Goal: Entertainment & Leisure: Consume media (video, audio)

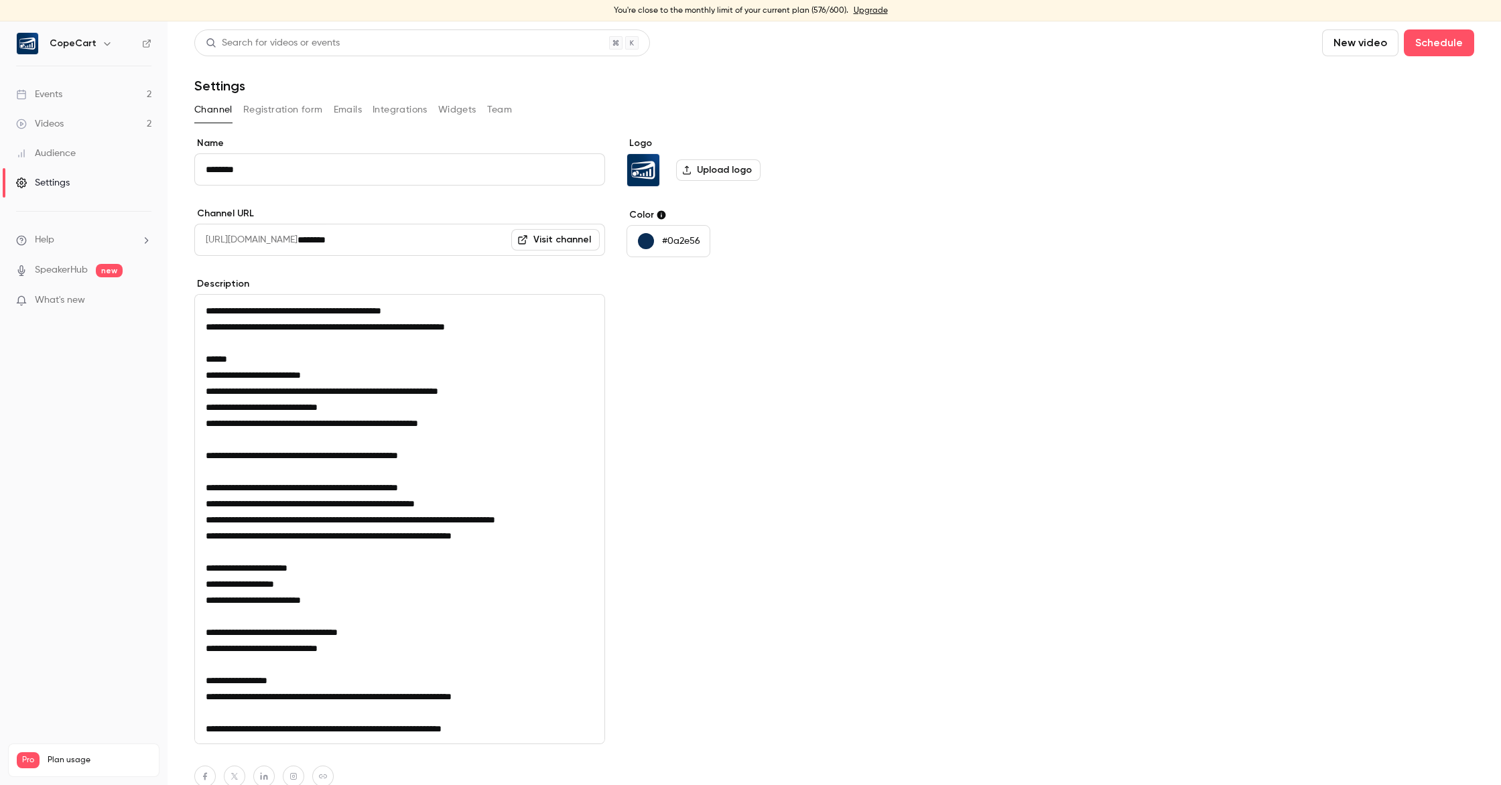
click at [49, 95] on div "Events" at bounding box center [39, 94] width 46 height 13
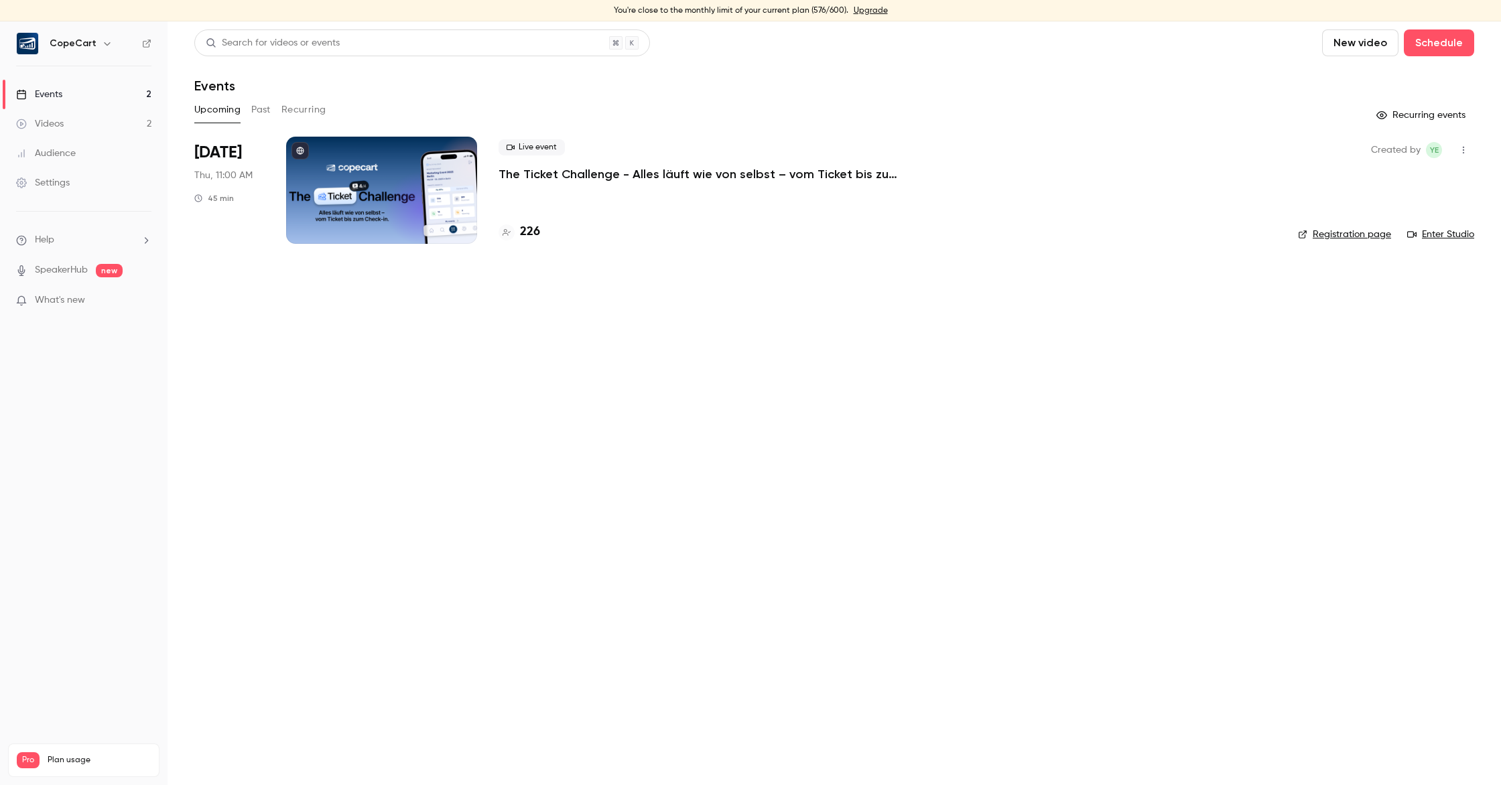
click at [258, 111] on button "Past" at bounding box center [260, 109] width 19 height 21
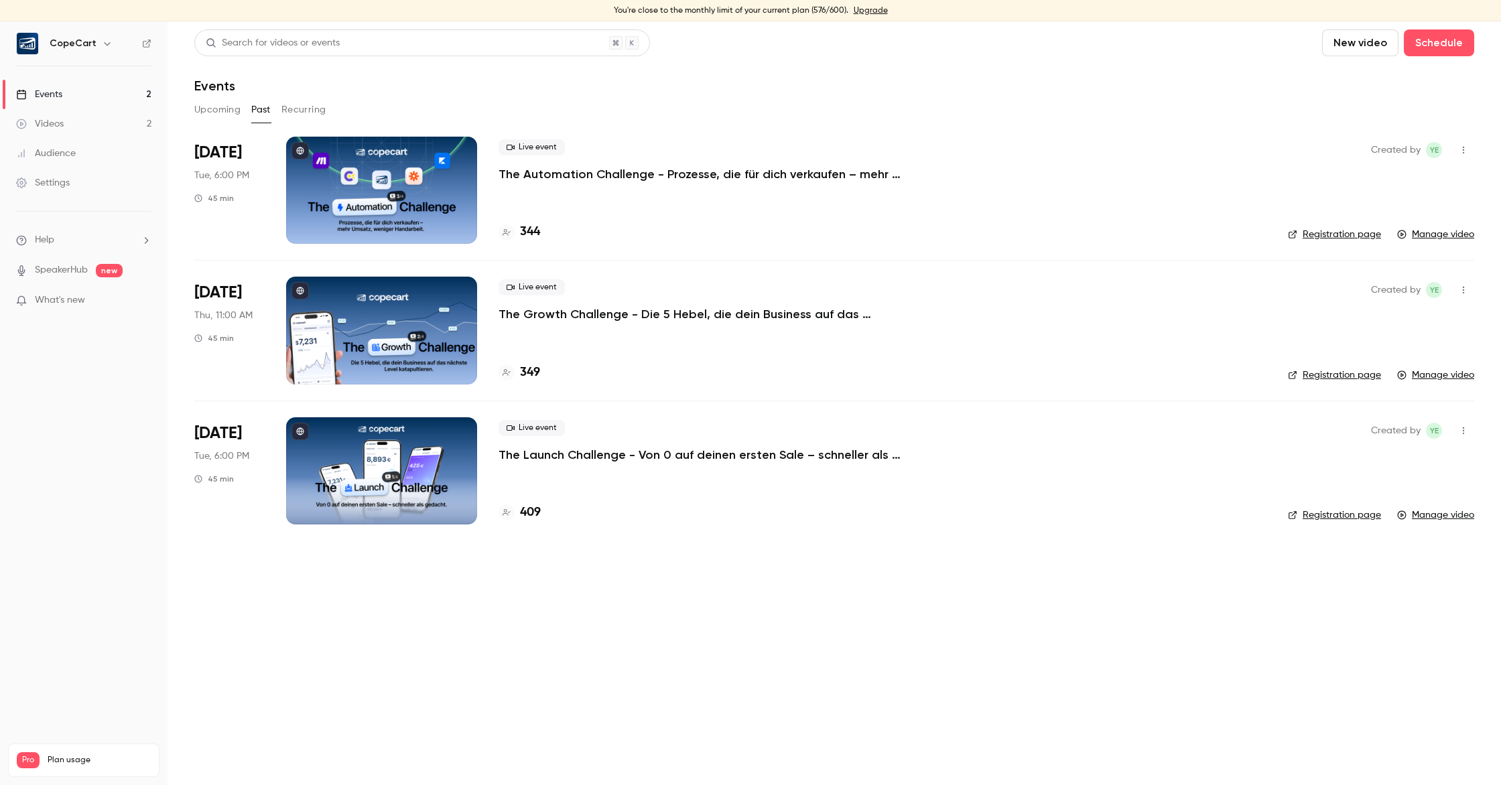
click at [641, 195] on div "Live event The Automation Challenge - Prozesse, die für dich verkaufen – mehr U…" at bounding box center [883, 190] width 768 height 107
click at [334, 194] on div at bounding box center [381, 190] width 191 height 107
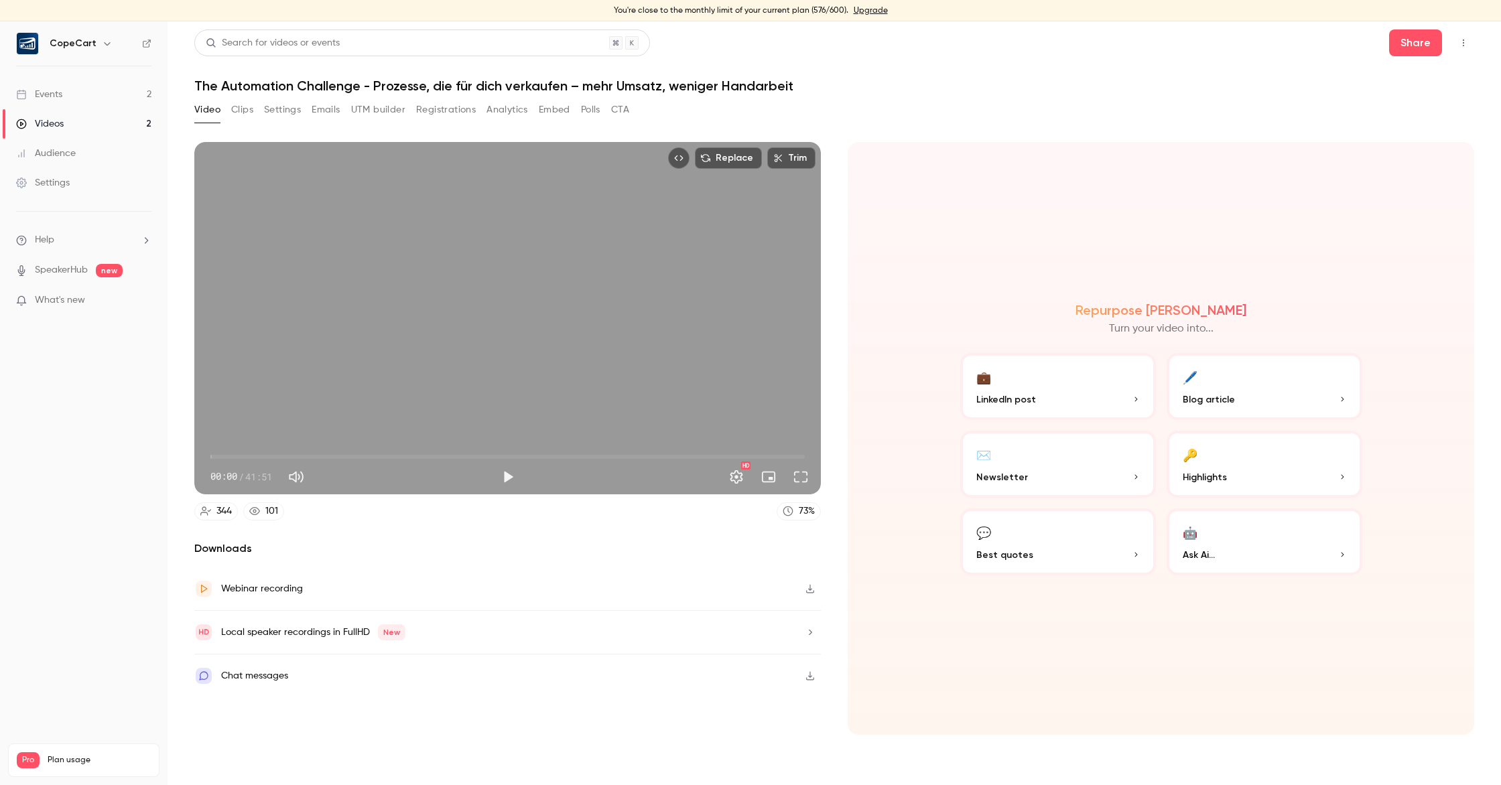
click at [503, 105] on button "Analytics" at bounding box center [508, 109] width 42 height 21
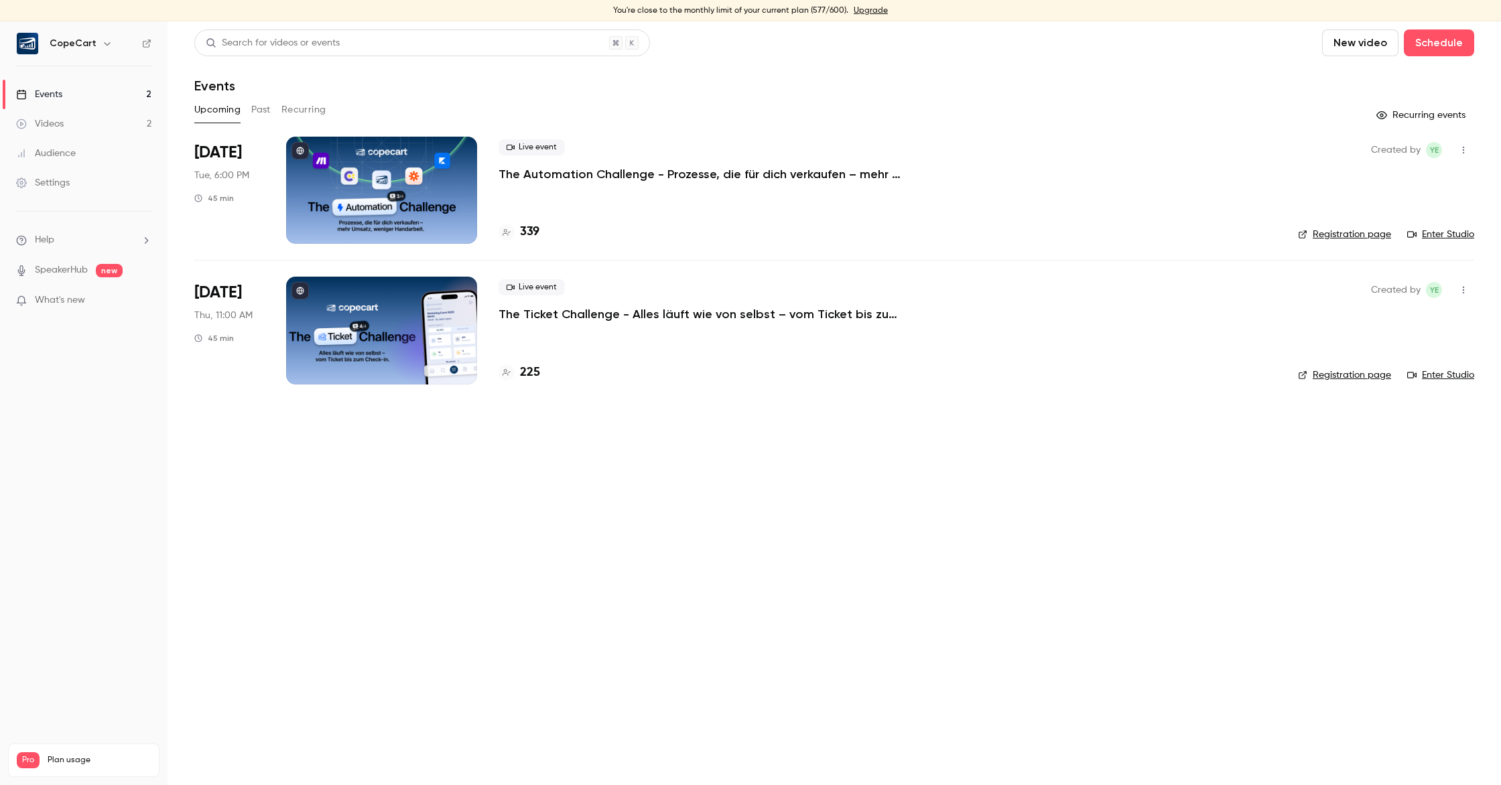
click at [385, 181] on div at bounding box center [381, 190] width 191 height 107
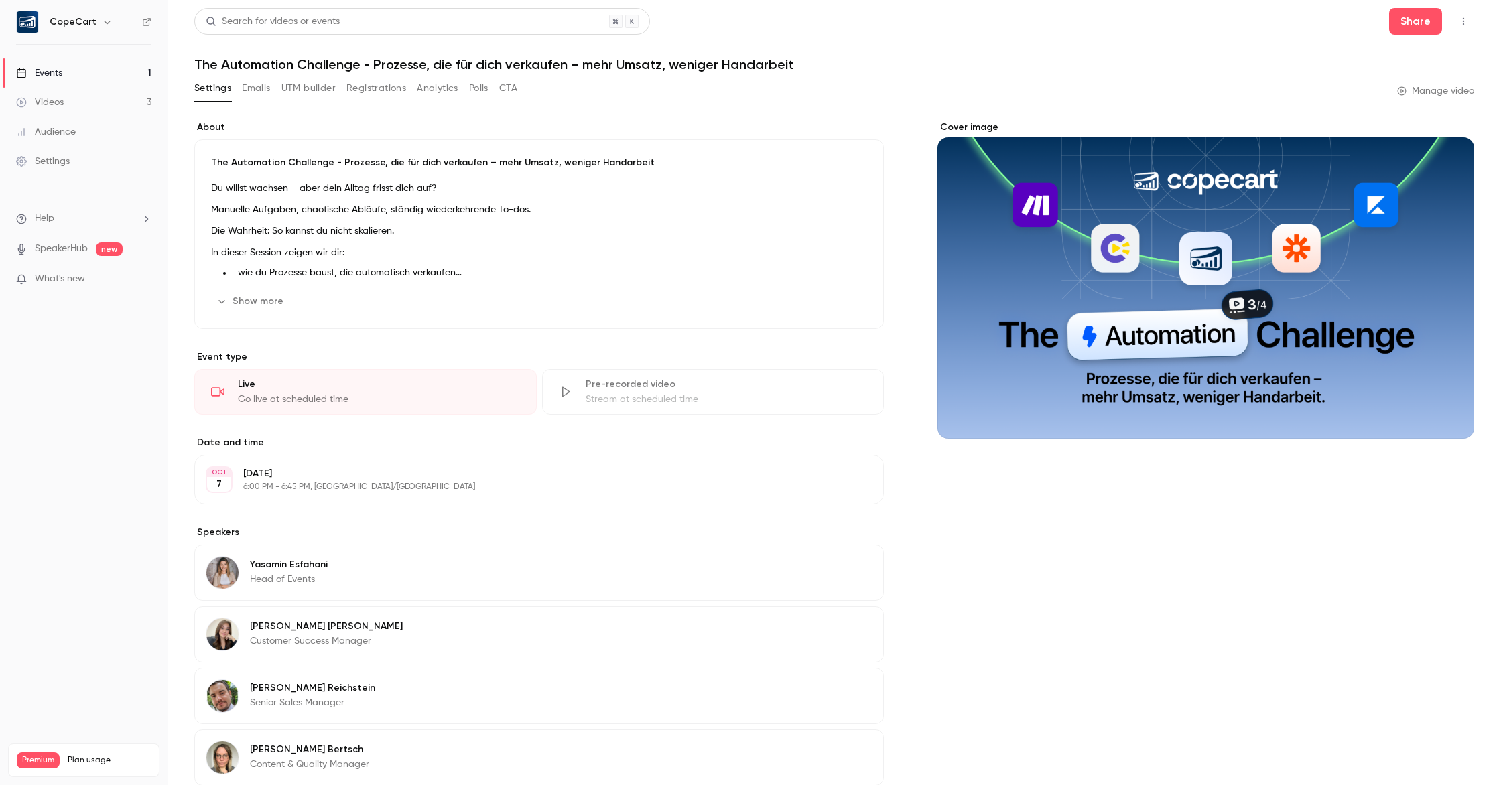
click at [254, 90] on button "Emails" at bounding box center [256, 88] width 28 height 21
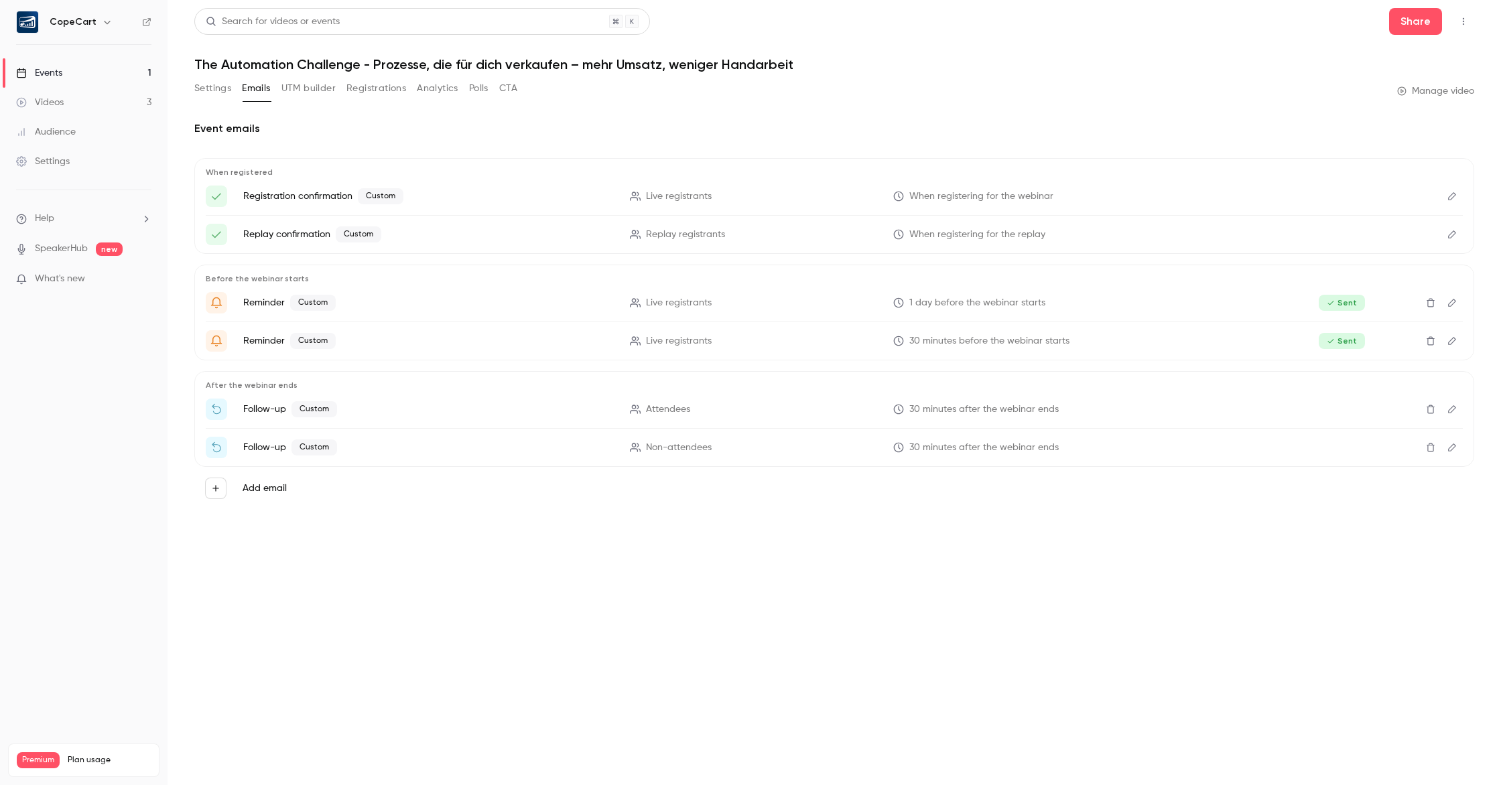
click at [55, 77] on div "Events" at bounding box center [39, 72] width 46 height 13
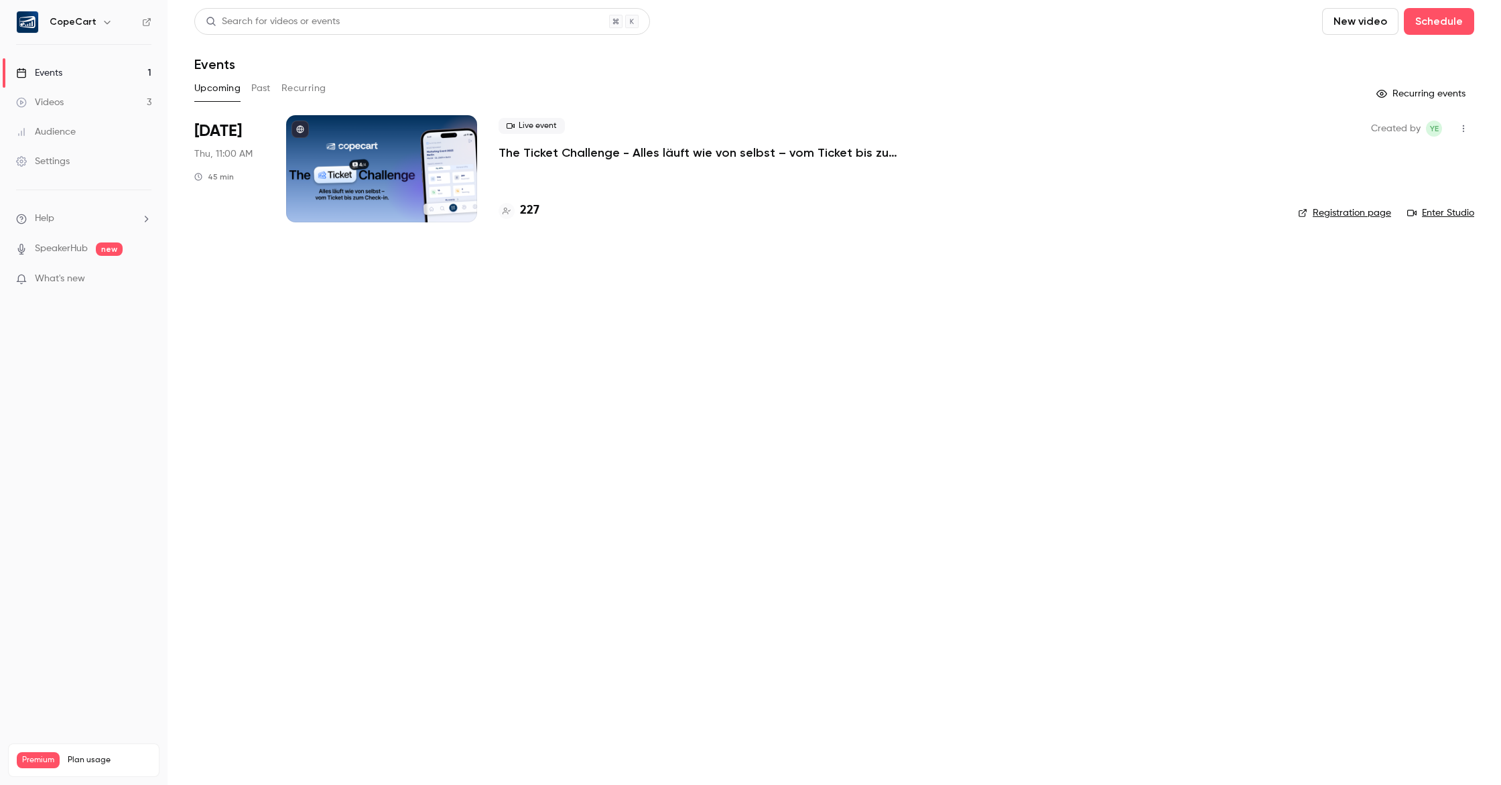
click at [255, 90] on button "Past" at bounding box center [260, 88] width 19 height 21
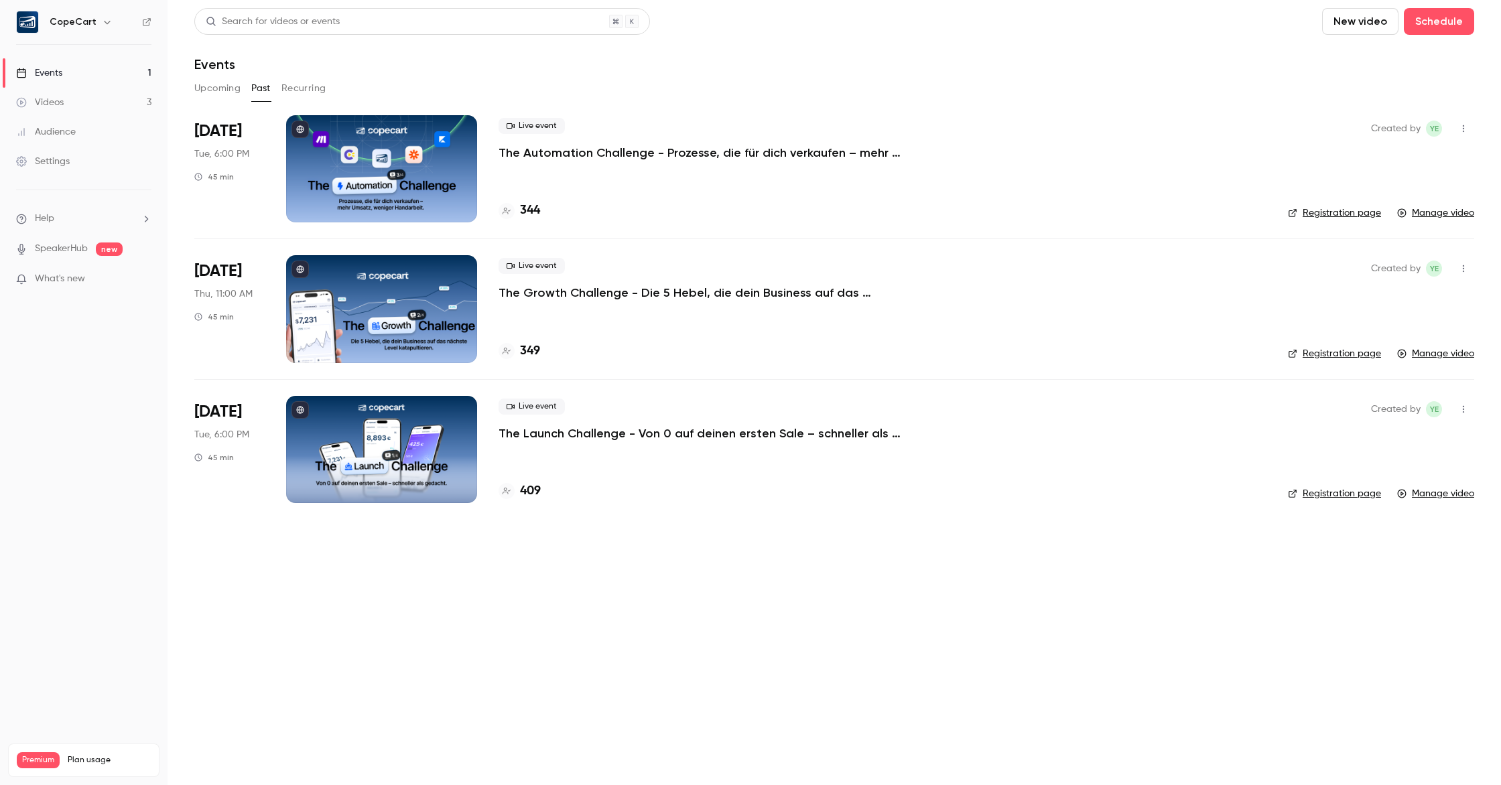
click at [365, 160] on div at bounding box center [381, 168] width 191 height 107
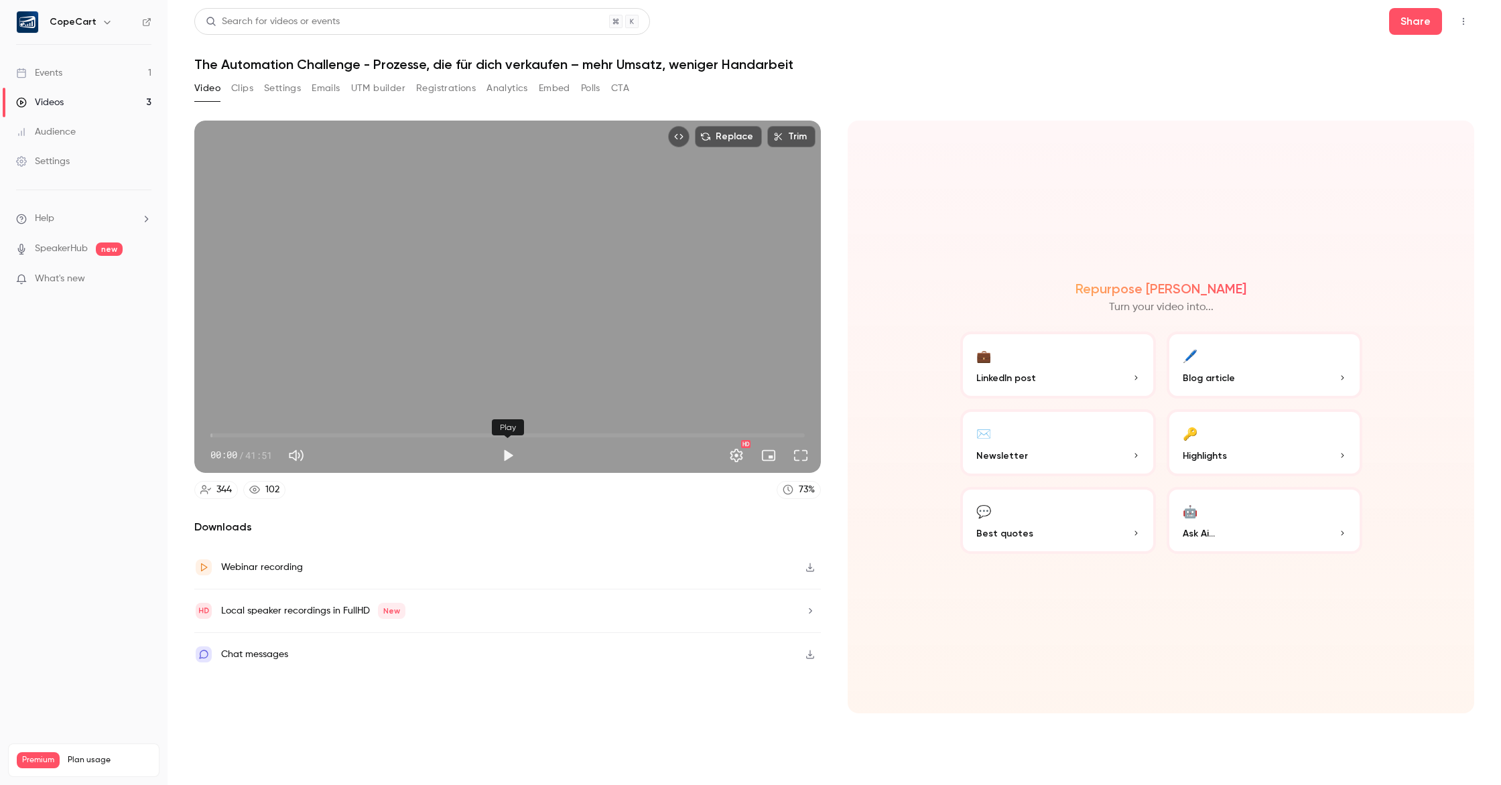
click at [507, 448] on button "Play" at bounding box center [508, 455] width 27 height 27
click at [255, 434] on span "00:08" at bounding box center [507, 435] width 594 height 21
click at [268, 435] on span "03:10" at bounding box center [507, 435] width 594 height 21
click at [259, 435] on span "04:04" at bounding box center [507, 435] width 594 height 21
click at [507, 454] on button "Pause" at bounding box center [508, 455] width 27 height 27
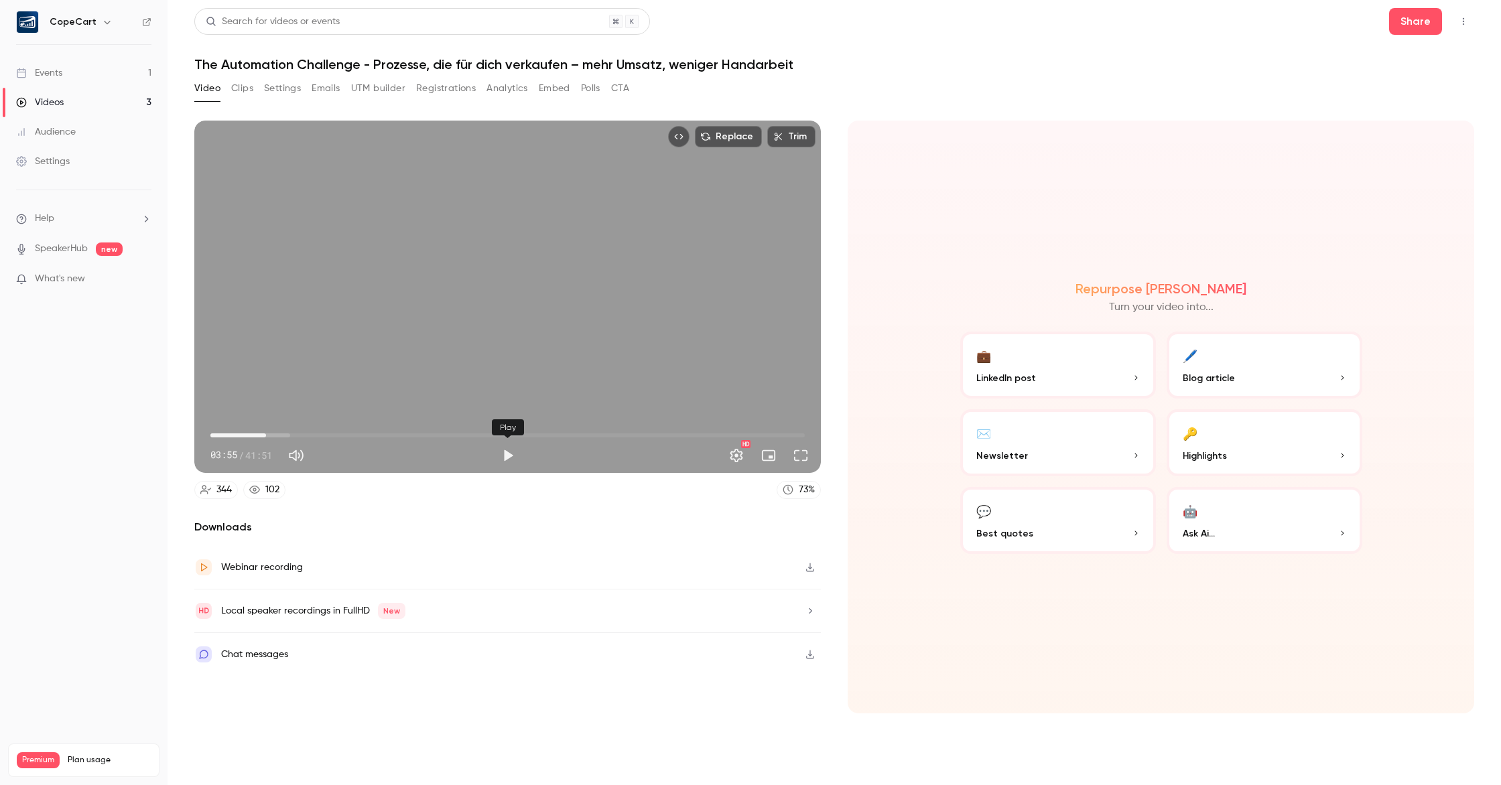
click at [509, 454] on button "Play" at bounding box center [508, 455] width 27 height 27
click at [511, 450] on button "Pause" at bounding box center [508, 455] width 27 height 27
type input "*****"
